Goal: Task Accomplishment & Management: Use online tool/utility

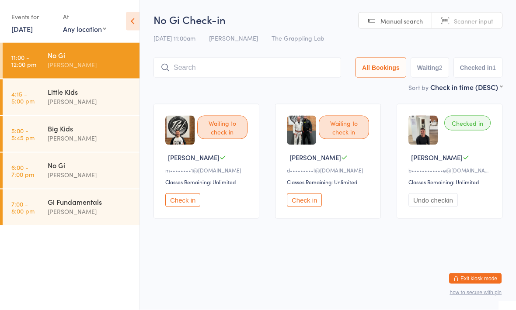
click at [207, 71] on input "search" at bounding box center [247, 68] width 188 height 20
click at [210, 66] on input "search" at bounding box center [247, 68] width 188 height 20
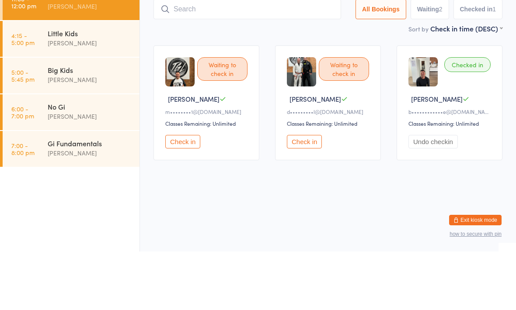
click at [226, 36] on main "No Gi Check-in [DATE] 11:00am [PERSON_NAME] The Grappling Lab Manual search Sca…" at bounding box center [327, 119] width 349 height 215
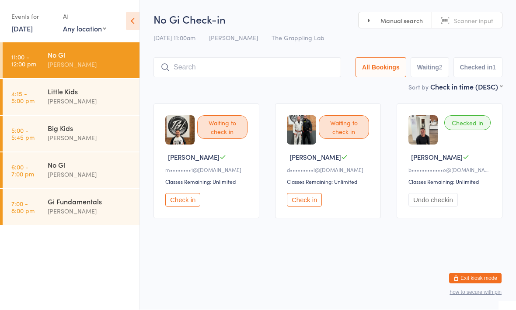
click at [383, 258] on html "You have now entered Kiosk Mode. Members will be able to check themselves in us…" at bounding box center [258, 155] width 516 height 310
click at [318, 281] on html "You have now entered Kiosk Mode. Members will be able to check themselves in us…" at bounding box center [258, 155] width 516 height 310
click at [242, 53] on div "No Gi Check-in [DATE] 11:00am [PERSON_NAME] The Grappling Lab Manual search Sca…" at bounding box center [327, 47] width 349 height 70
click at [277, 68] on input "search" at bounding box center [247, 68] width 188 height 20
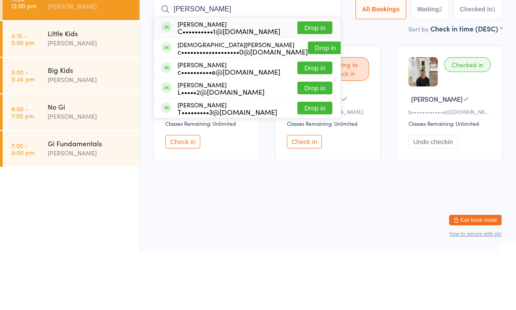
type input "[PERSON_NAME]"
click at [312, 120] on button "Drop in" at bounding box center [314, 126] width 35 height 13
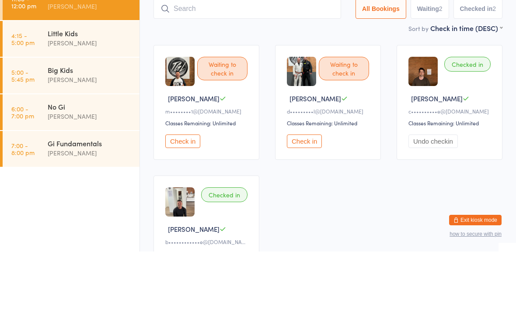
click at [341, 104] on div "Waiting to check in [PERSON_NAME] M d•••••••••l@[DOMAIN_NAME] Classes Remaining…" at bounding box center [328, 161] width 106 height 115
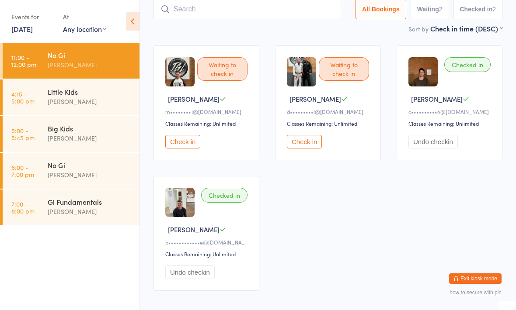
click at [205, 13] on input "search" at bounding box center [247, 9] width 188 height 20
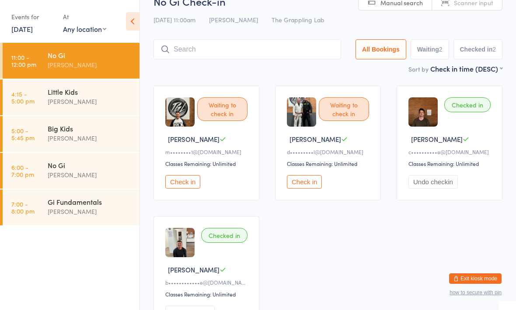
scroll to position [8, 0]
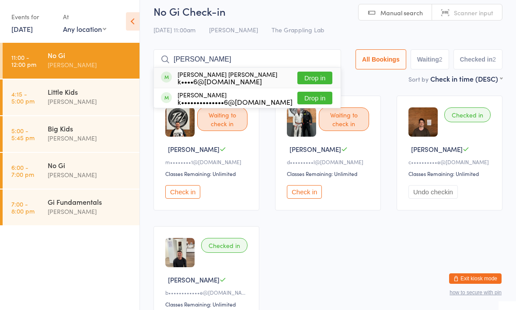
type input "[PERSON_NAME]"
click at [297, 101] on button "Drop in" at bounding box center [314, 98] width 35 height 13
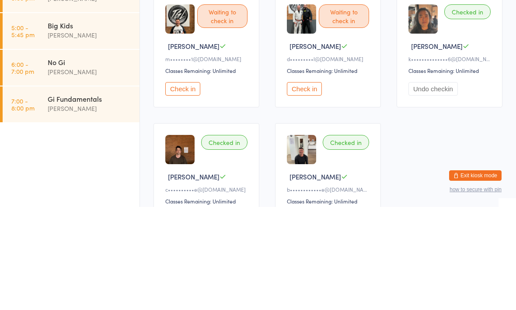
click at [186, 185] on button "Check in" at bounding box center [182, 192] width 35 height 14
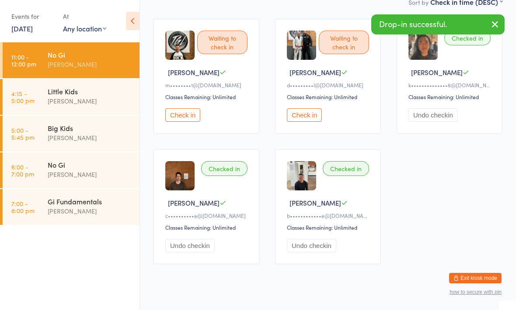
scroll to position [84, 0]
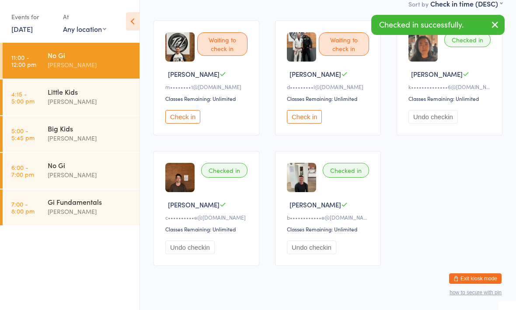
click at [178, 124] on button "Check in" at bounding box center [182, 117] width 35 height 14
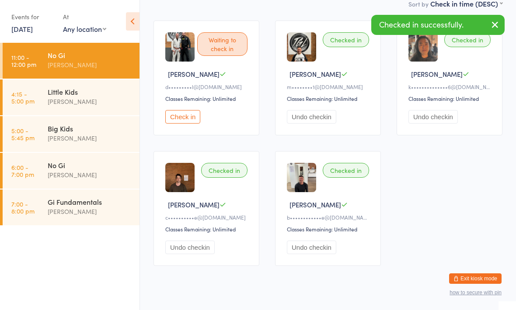
click at [180, 124] on button "Check in" at bounding box center [182, 117] width 35 height 14
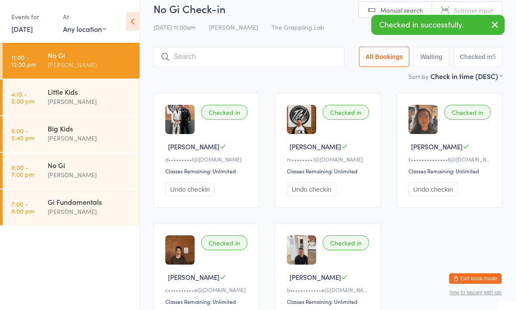
click at [218, 59] on input "search" at bounding box center [248, 57] width 191 height 20
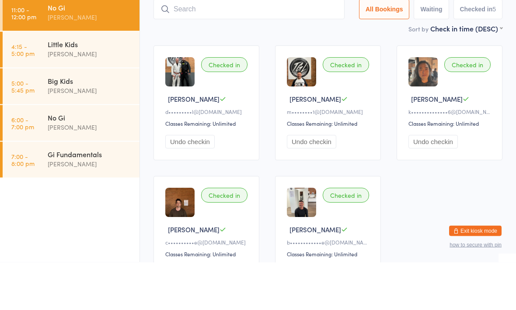
type input "C"
type input "R"
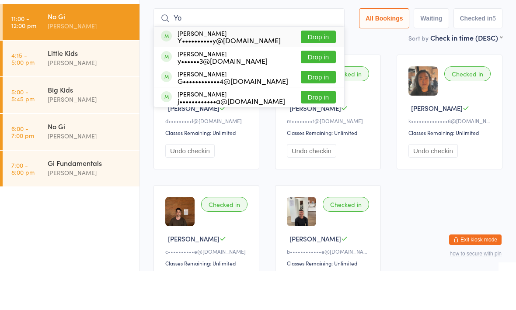
type input "Y"
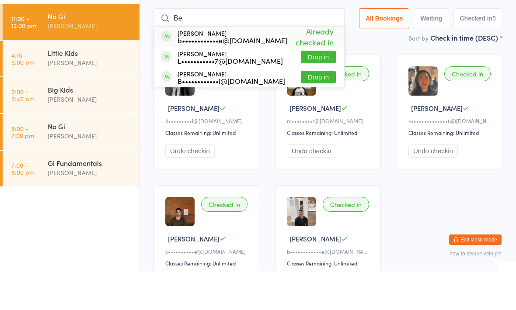
type input "B"
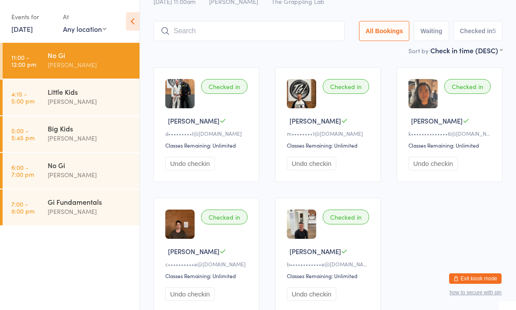
scroll to position [0, 0]
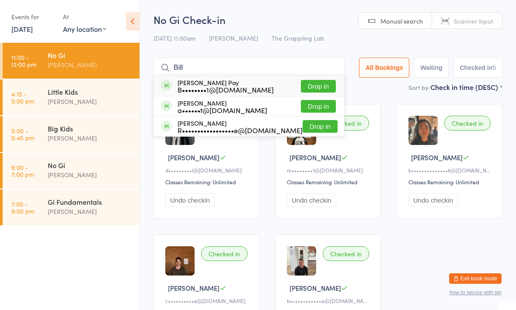
type input "Bill"
click at [187, 87] on div "B••••••••1@[DOMAIN_NAME]" at bounding box center [226, 89] width 96 height 7
